Goal: Task Accomplishment & Management: Manage account settings

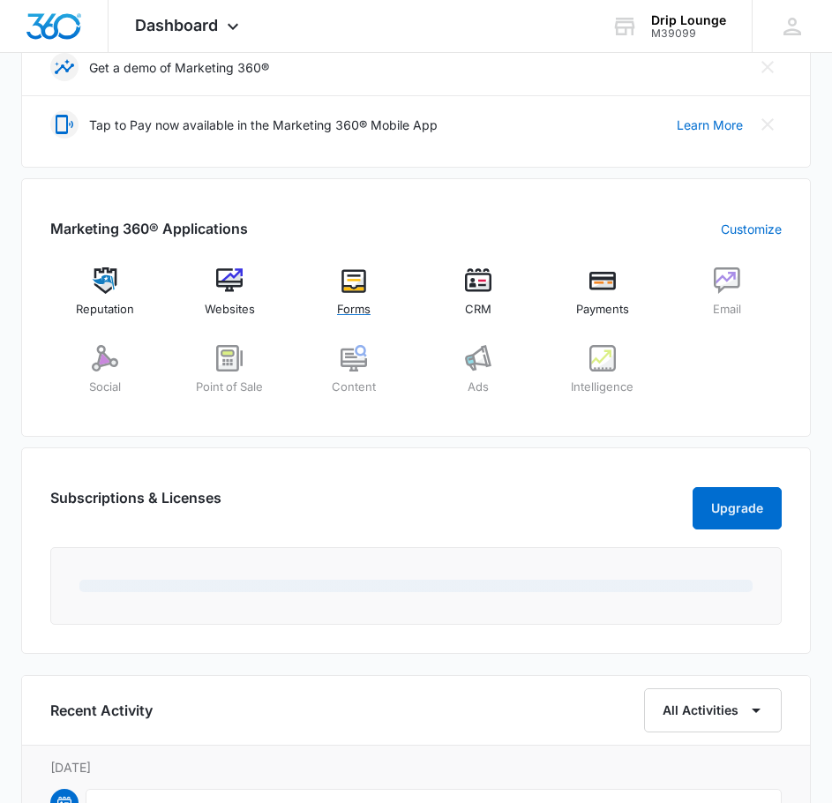
click at [349, 296] on div "Forms" at bounding box center [354, 299] width 110 height 64
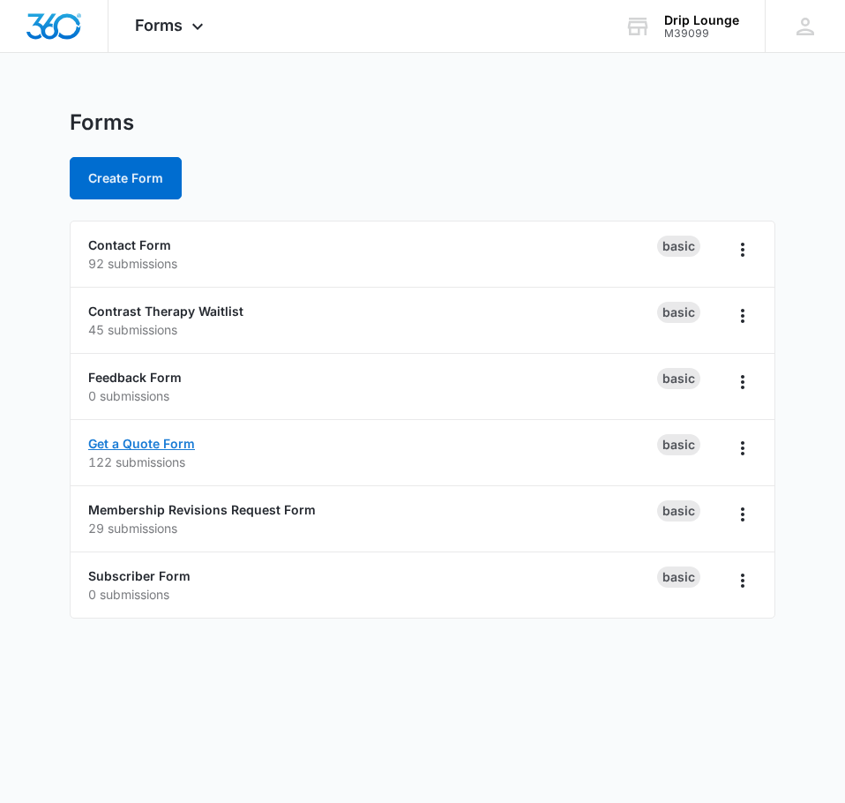
click at [135, 446] on link "Get a Quote Form" at bounding box center [141, 443] width 107 height 15
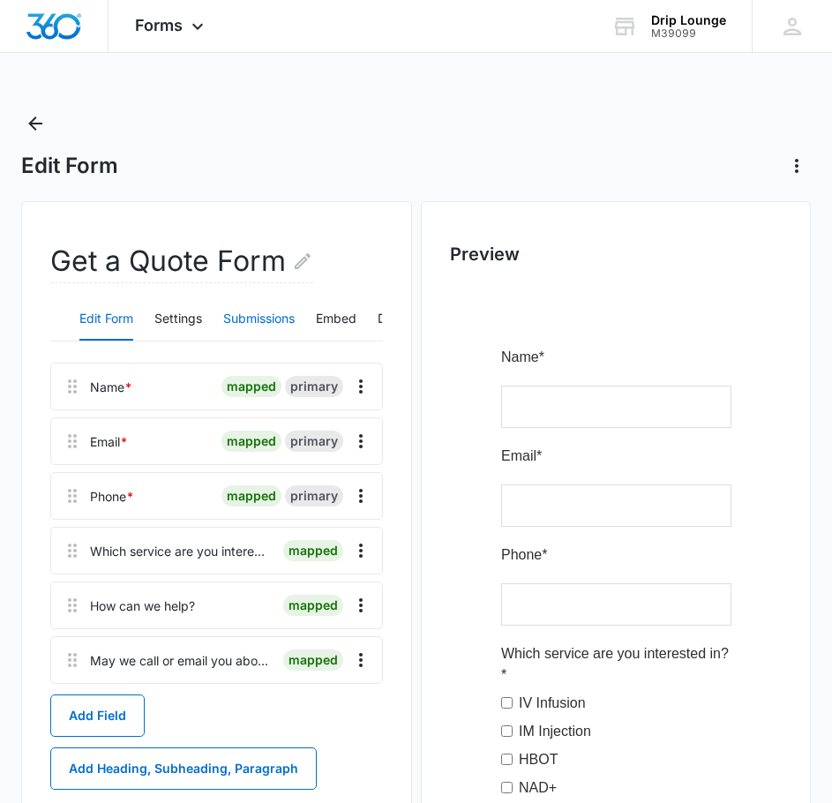
click at [243, 310] on button "Submissions" at bounding box center [258, 319] width 71 height 42
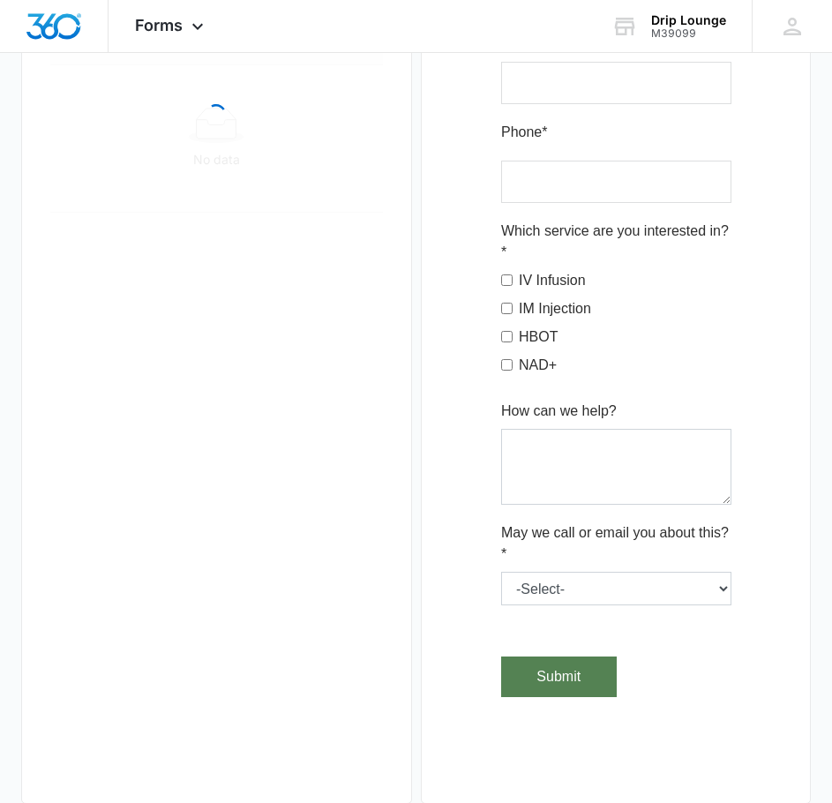
scroll to position [441, 0]
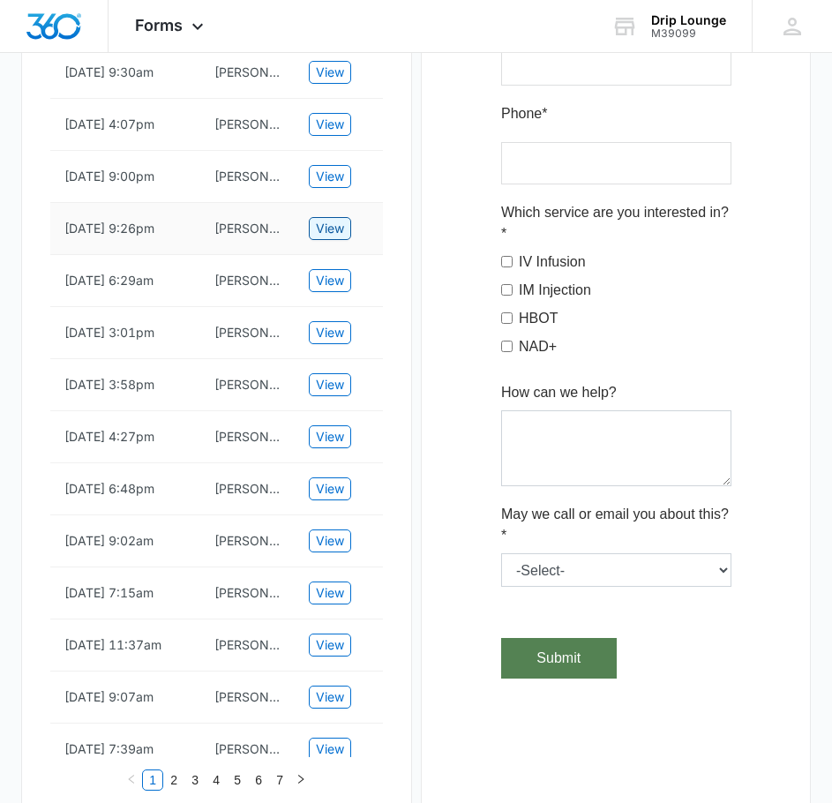
click at [318, 226] on span "View" at bounding box center [330, 228] width 28 height 19
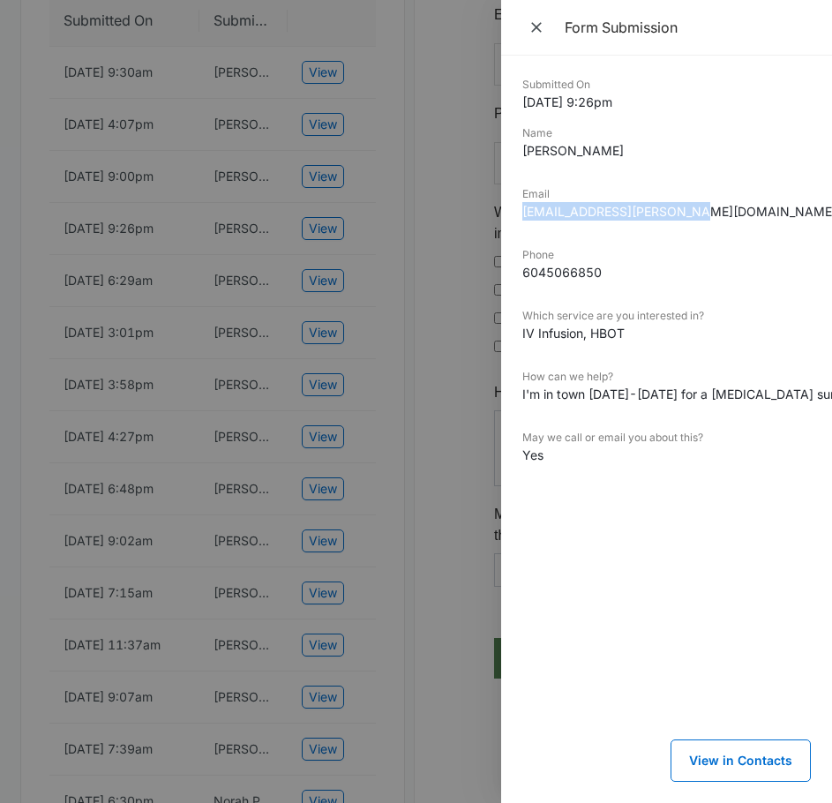
drag, startPoint x: 522, startPoint y: 213, endPoint x: 693, endPoint y: 212, distance: 171.1
click at [693, 212] on dd "[EMAIL_ADDRESS][PERSON_NAME][DOMAIN_NAME]" at bounding box center [666, 211] width 288 height 19
copy dd "[EMAIL_ADDRESS][PERSON_NAME][DOMAIN_NAME]"
click at [430, 241] on div at bounding box center [416, 401] width 832 height 803
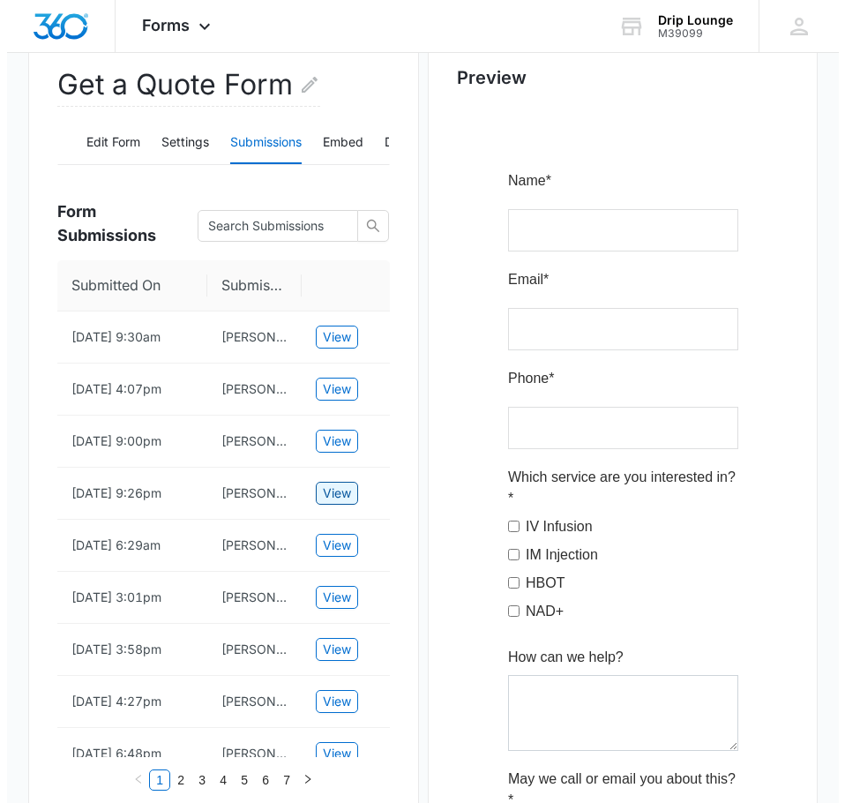
scroll to position [0, 0]
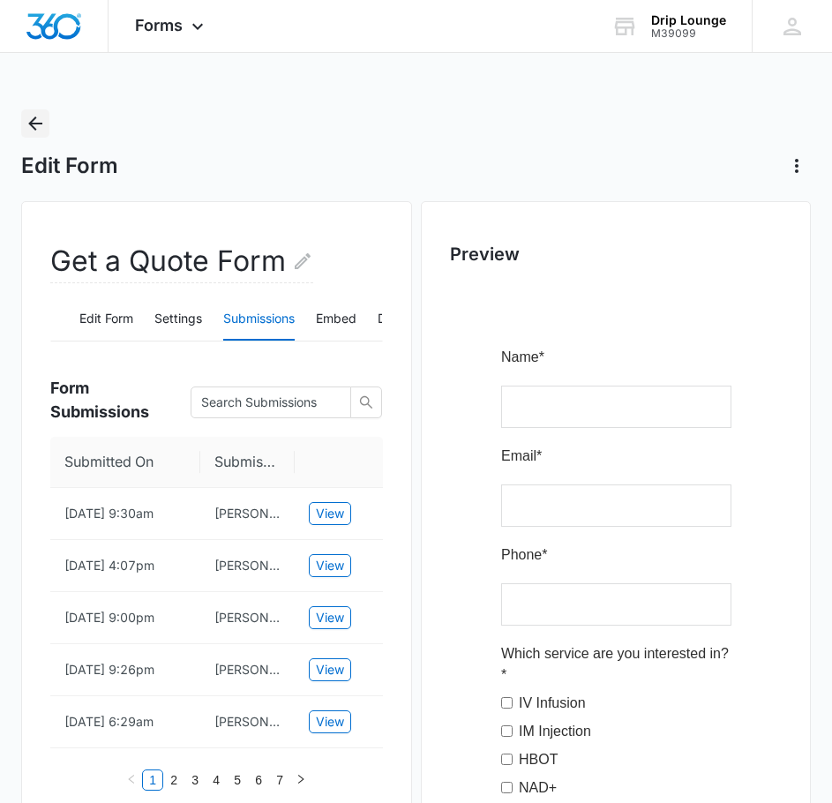
click at [34, 131] on icon "Back" at bounding box center [35, 123] width 21 height 21
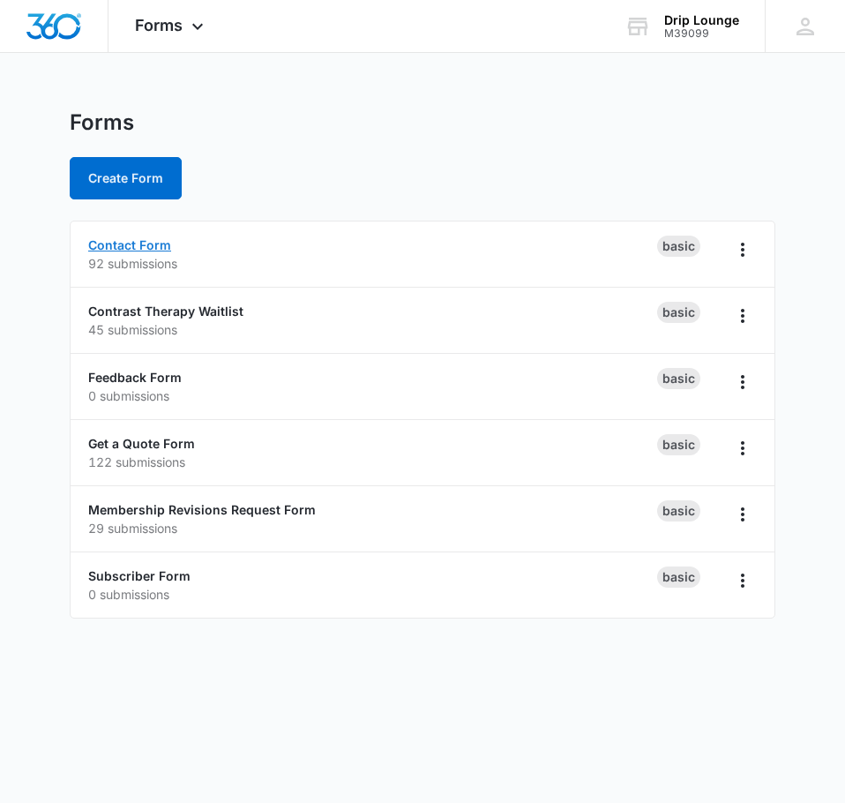
click at [142, 238] on link "Contact Form" at bounding box center [129, 244] width 83 height 15
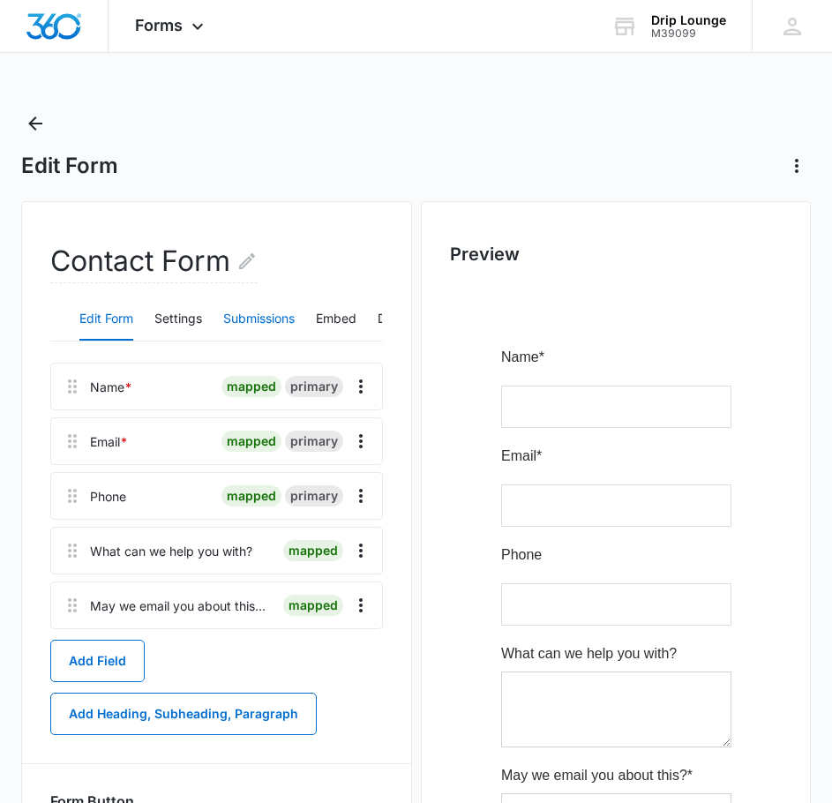
click at [248, 312] on button "Submissions" at bounding box center [258, 319] width 71 height 42
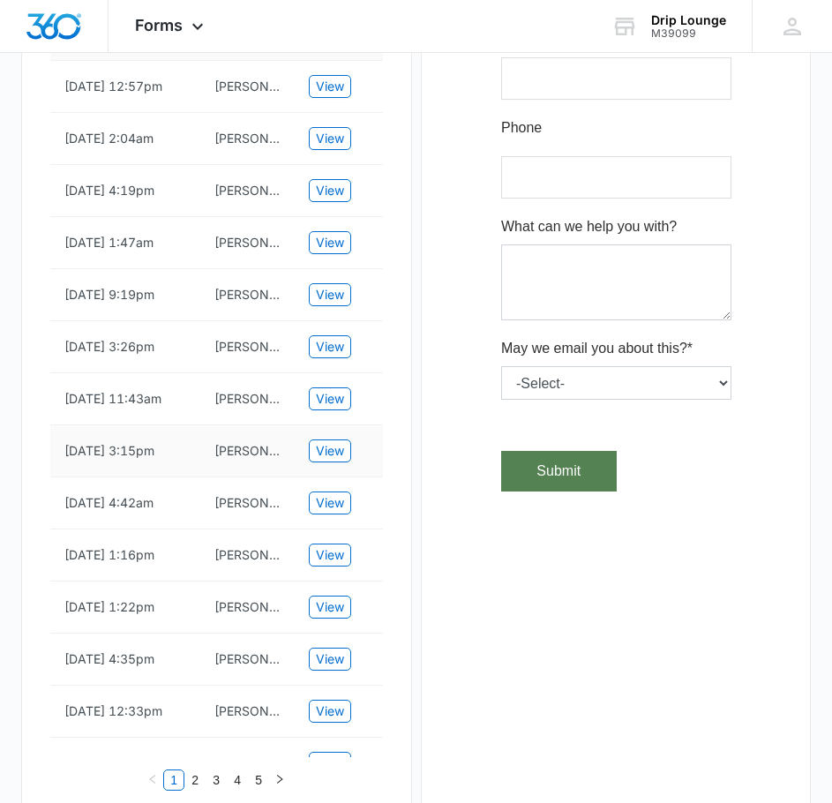
scroll to position [434, 0]
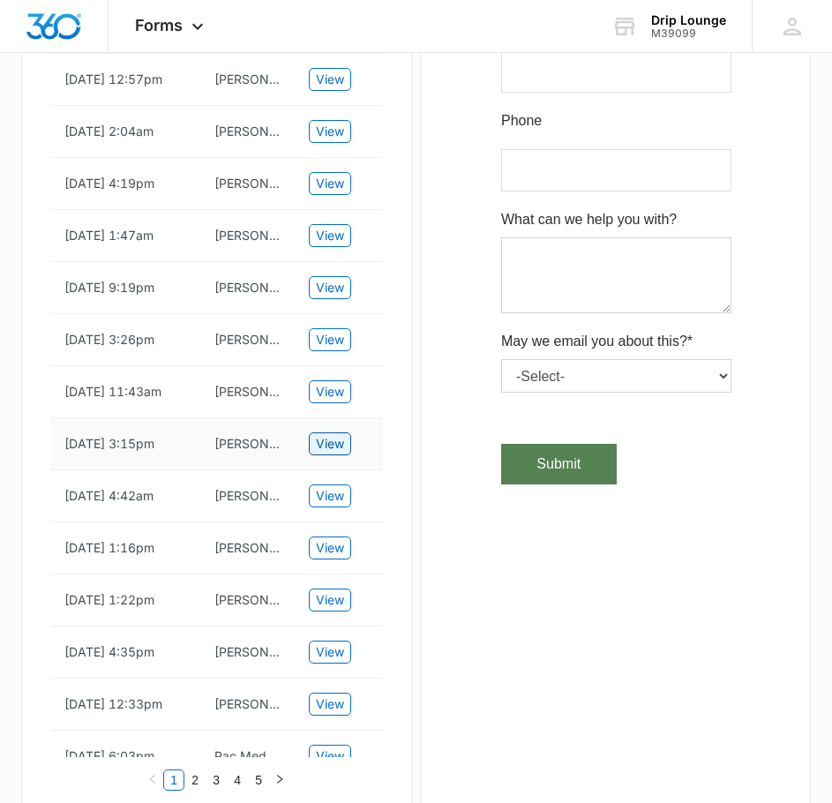
click at [328, 453] on span "View" at bounding box center [330, 443] width 28 height 19
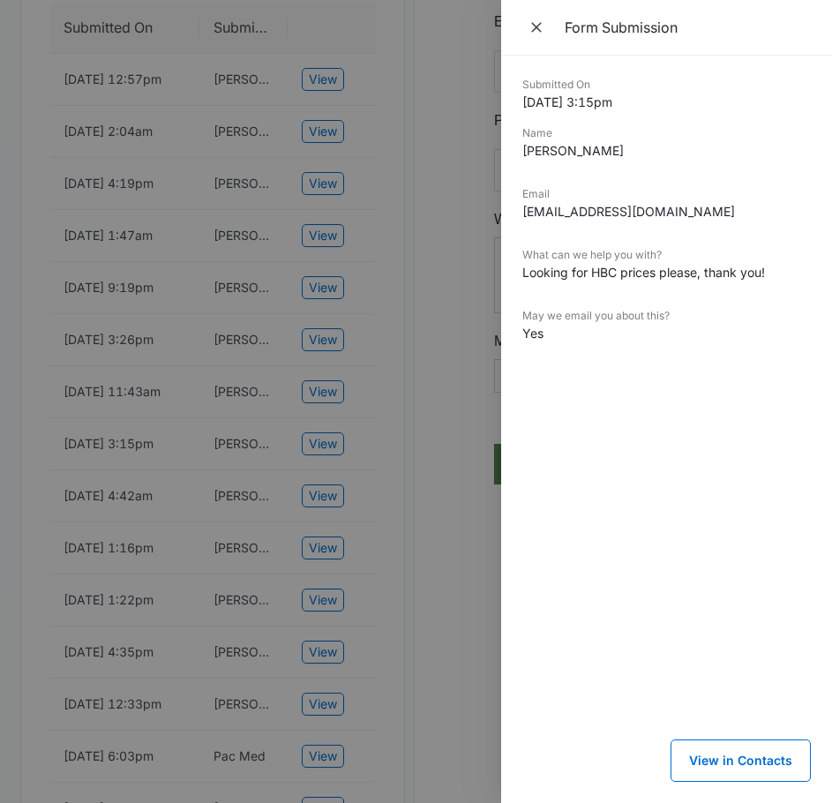
click at [385, 449] on div at bounding box center [416, 401] width 832 height 803
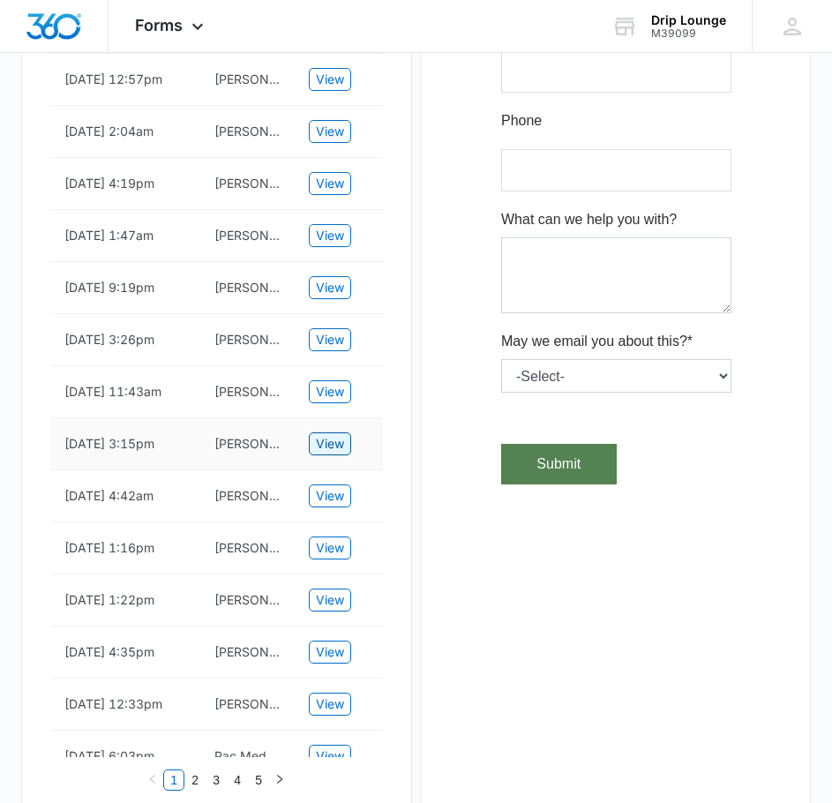
click at [319, 453] on span "View" at bounding box center [330, 443] width 28 height 19
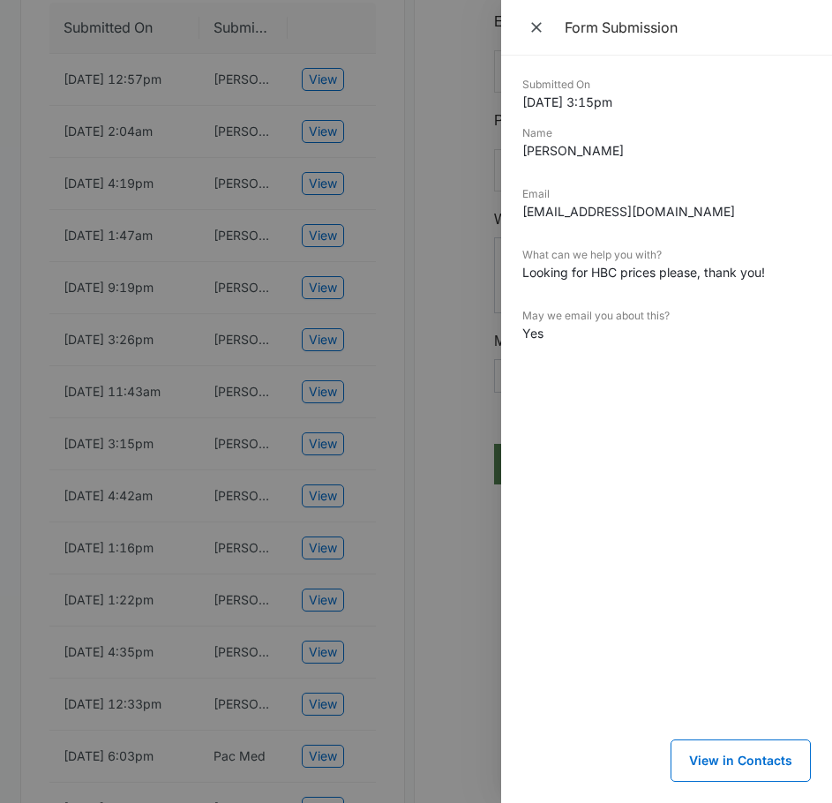
click at [376, 452] on div at bounding box center [416, 401] width 832 height 803
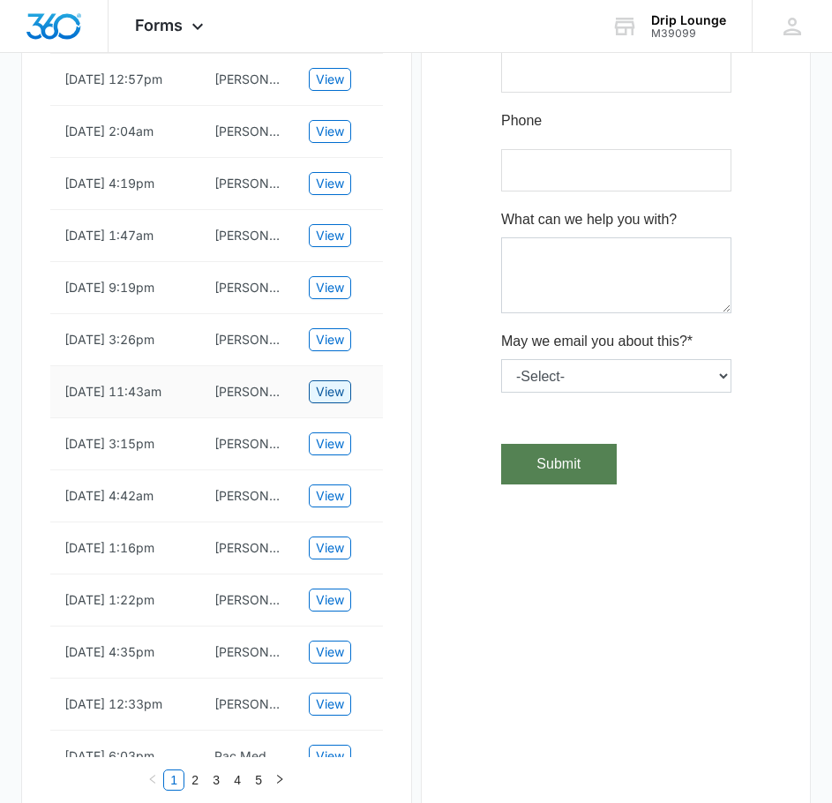
click at [318, 401] on span "View" at bounding box center [330, 391] width 28 height 19
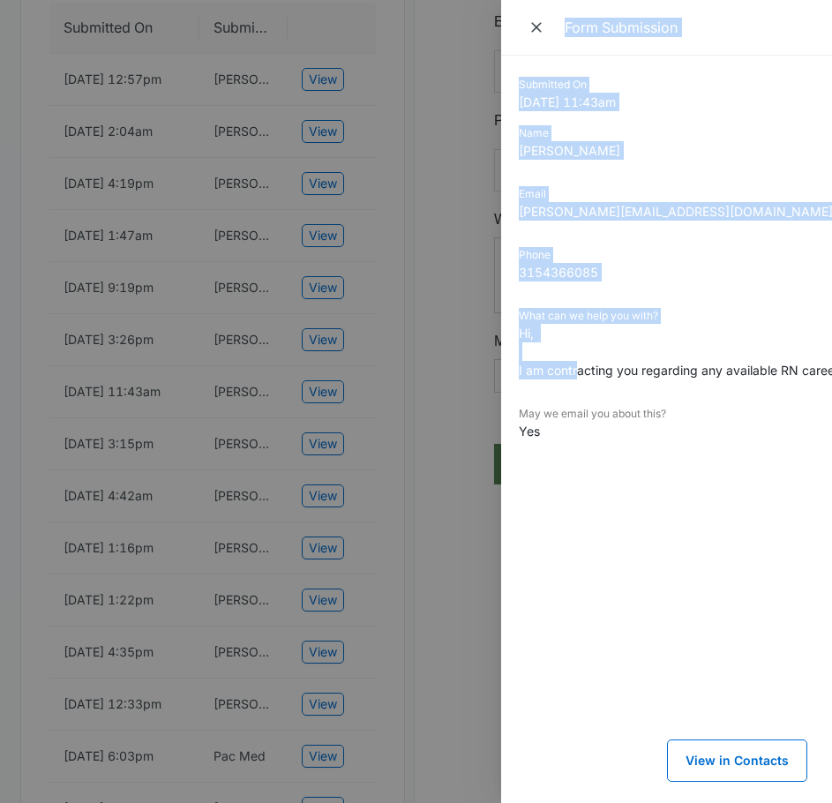
scroll to position [0, 0]
drag, startPoint x: 584, startPoint y: 374, endPoint x: 461, endPoint y: 412, distance: 128.3
click at [461, 412] on div "Form Submission Submitted On [DATE] 11:43am Name [PERSON_NAME] Email [PERSON_NA…" at bounding box center [416, 401] width 832 height 803
click at [430, 415] on div at bounding box center [416, 401] width 832 height 803
